Goal: Information Seeking & Learning: Learn about a topic

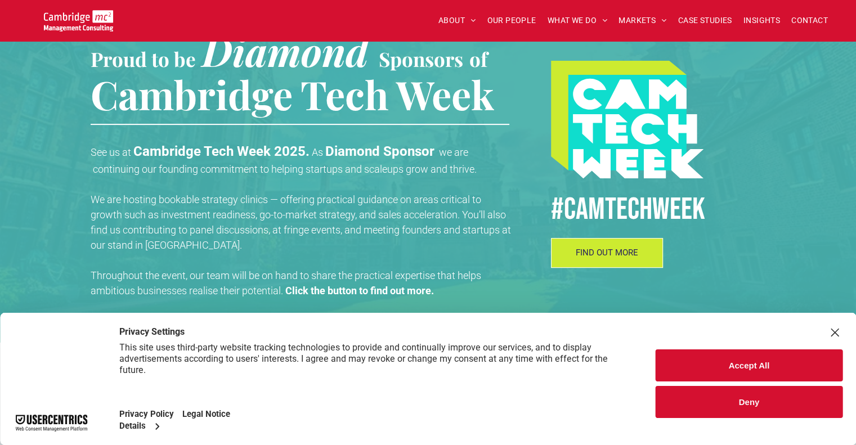
scroll to position [394, 0]
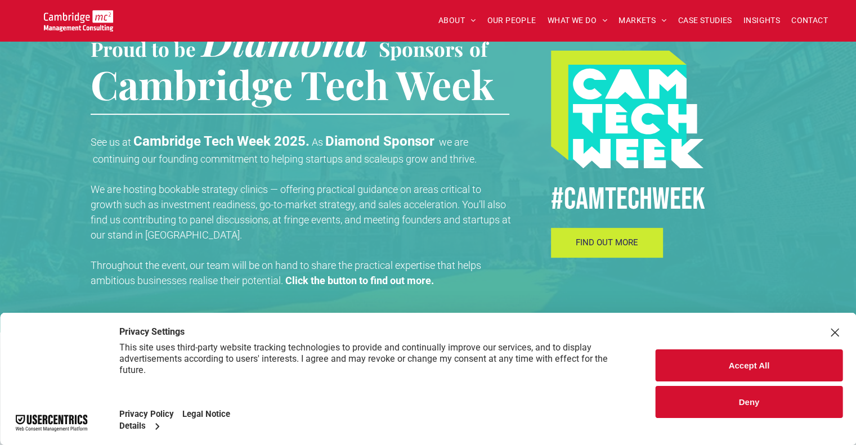
click at [586, 242] on span "FIND OUT MORE" at bounding box center [606, 242] width 62 height 10
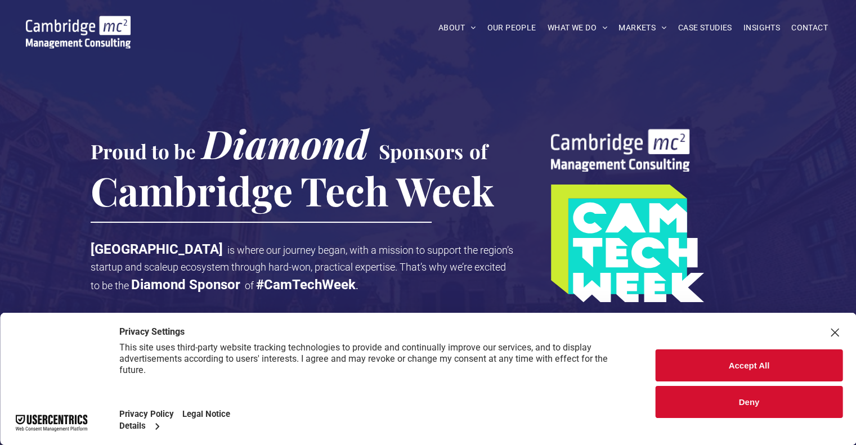
click at [763, 366] on button "Accept All" at bounding box center [748, 365] width 187 height 32
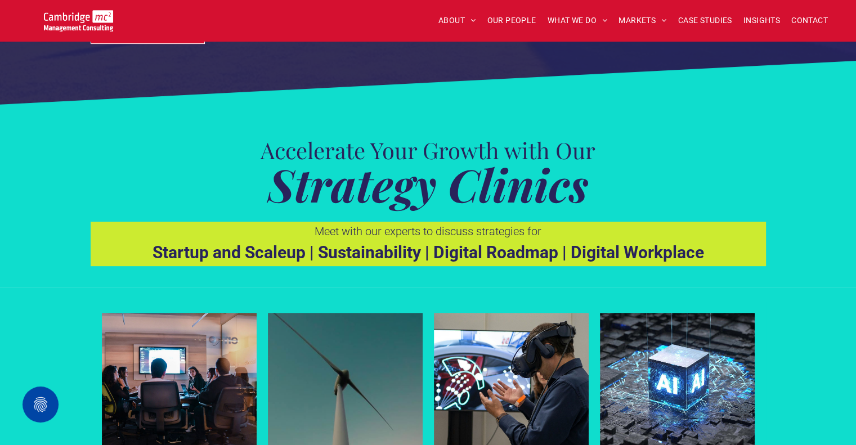
scroll to position [281, 0]
